Goal: Information Seeking & Learning: Learn about a topic

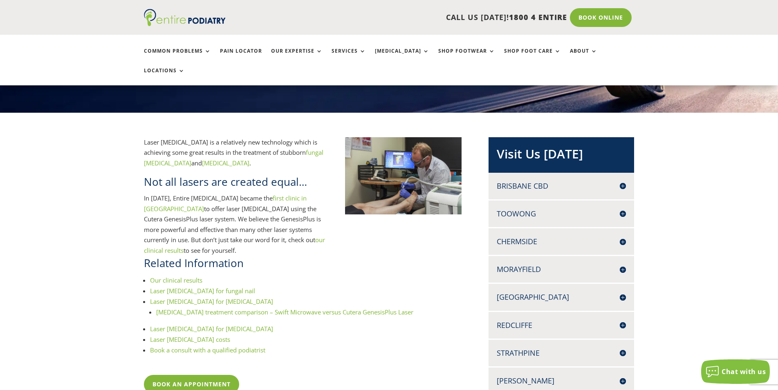
scroll to position [167, 0]
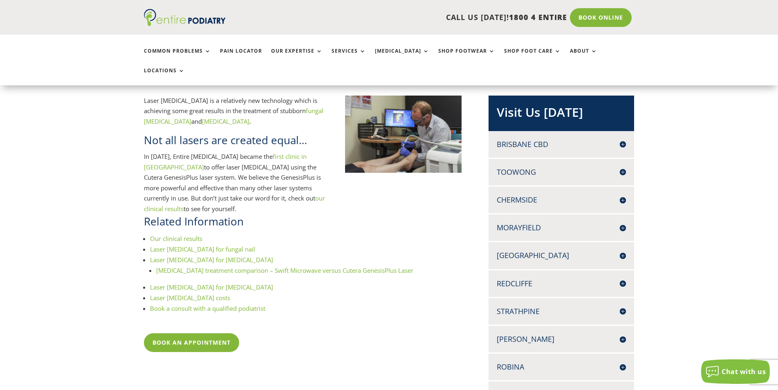
click at [189, 235] on link "Our clinical results" at bounding box center [176, 239] width 52 height 8
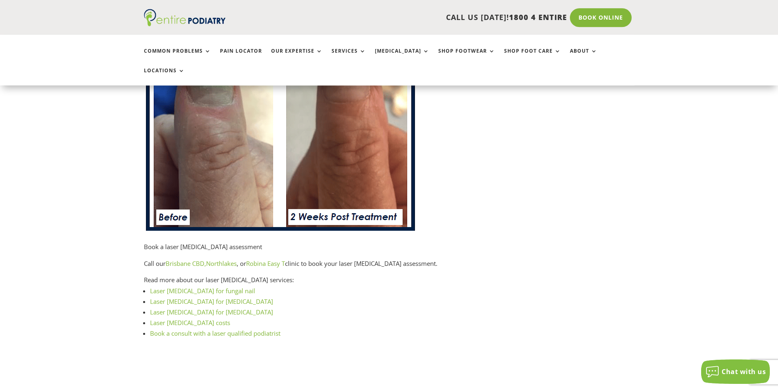
scroll to position [917, 0]
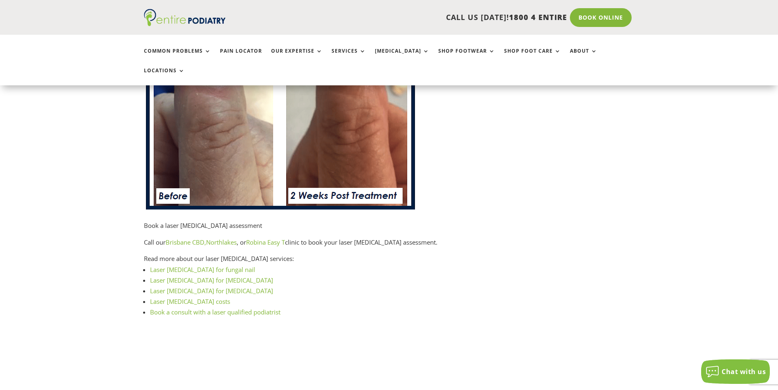
click at [198, 266] on link "Laser [MEDICAL_DATA] for fungal nail" at bounding box center [202, 270] width 105 height 8
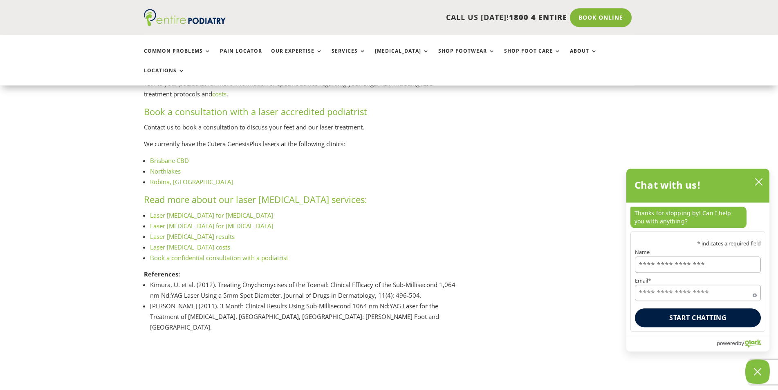
scroll to position [1042, 0]
